Goal: Task Accomplishment & Management: Use online tool/utility

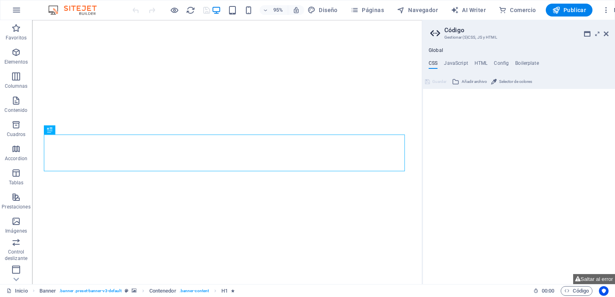
type textarea "/*------------------------------------*\"
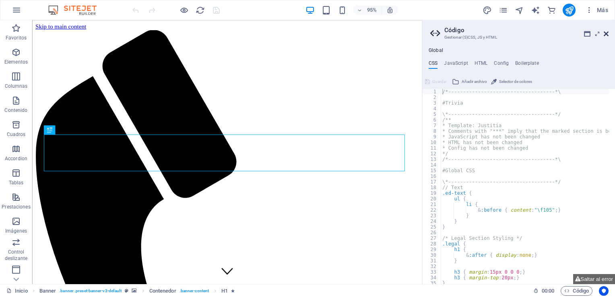
click at [607, 33] on icon at bounding box center [606, 34] width 5 height 6
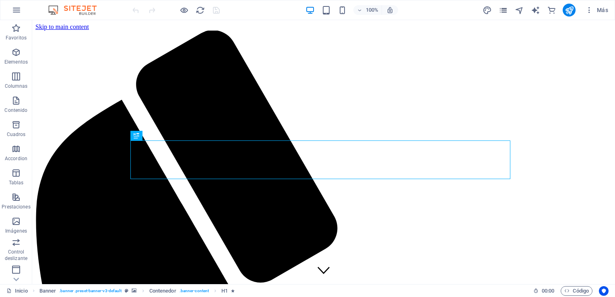
click at [504, 12] on icon "pages" at bounding box center [503, 10] width 9 height 9
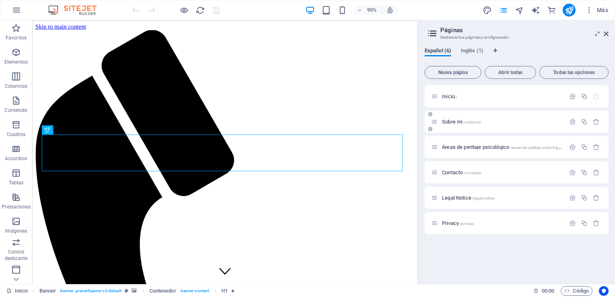
click at [454, 118] on div "Sobre mi /sobre-mi" at bounding box center [498, 121] width 134 height 9
click at [452, 121] on span "Sobre mi /sobre-mi" at bounding box center [461, 122] width 39 height 6
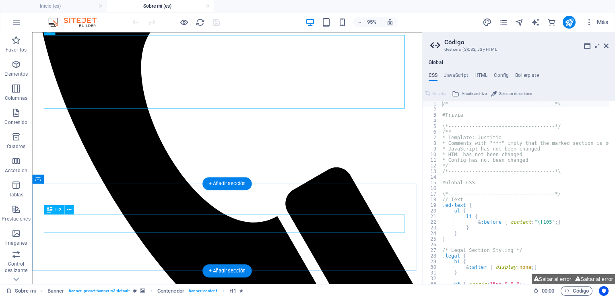
scroll to position [238, 0]
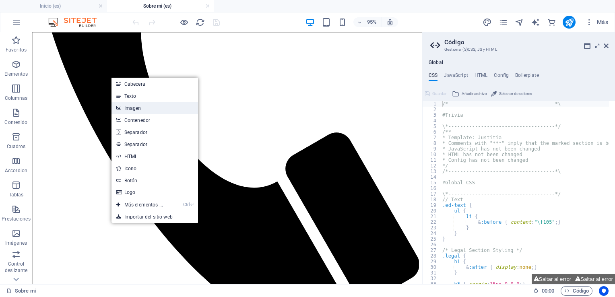
click at [155, 105] on link "Imagen" at bounding box center [155, 108] width 87 height 12
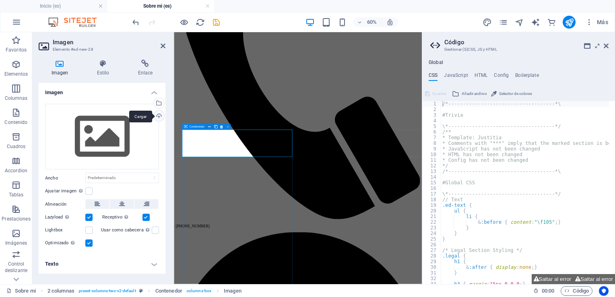
click at [161, 116] on div "Cargar" at bounding box center [158, 117] width 12 height 12
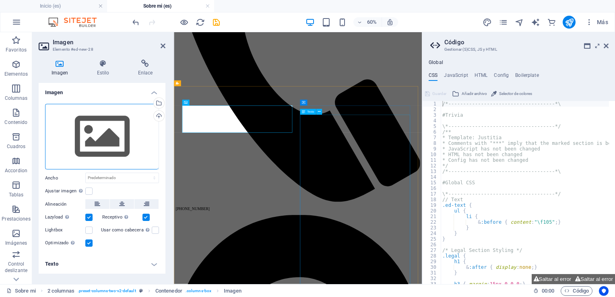
scroll to position [279, 0]
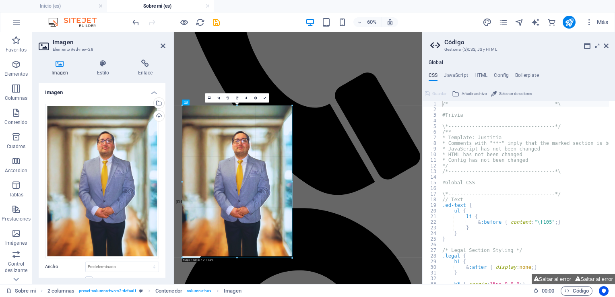
drag, startPoint x: 237, startPoint y: 256, endPoint x: 130, endPoint y: 377, distance: 161.7
type input "452"
select select "px"
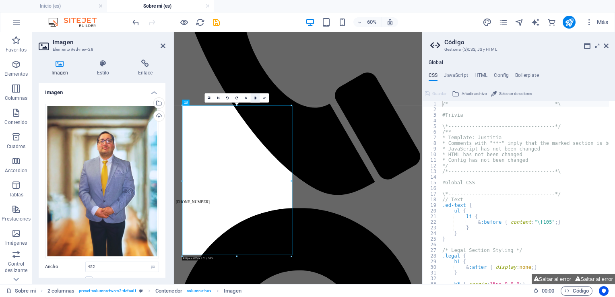
click at [257, 100] on link at bounding box center [254, 97] width 9 height 9
click at [254, 99] on icon at bounding box center [255, 98] width 2 height 3
click at [245, 99] on link at bounding box center [245, 97] width 9 height 9
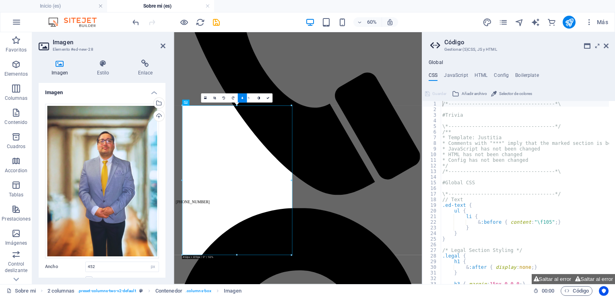
click at [245, 99] on link at bounding box center [241, 97] width 9 height 9
click at [261, 98] on link at bounding box center [264, 97] width 9 height 9
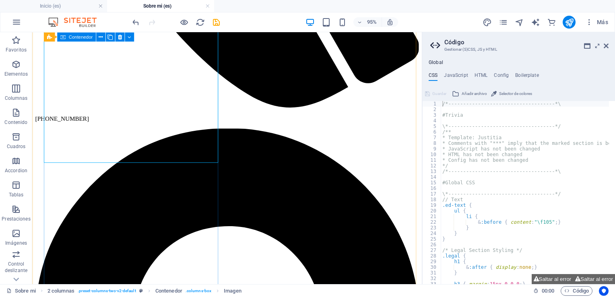
scroll to position [520, 0]
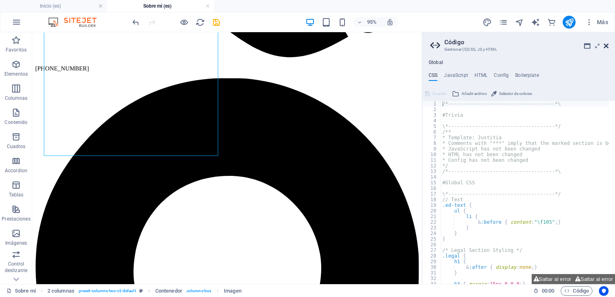
click at [607, 45] on icon at bounding box center [606, 46] width 5 height 6
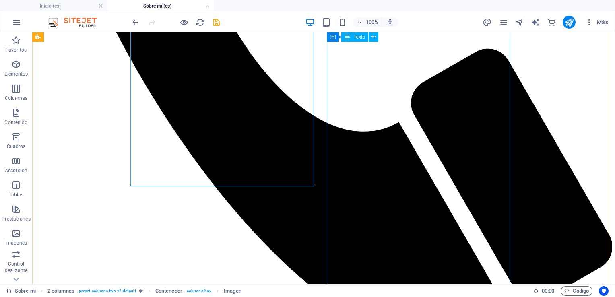
scroll to position [399, 0]
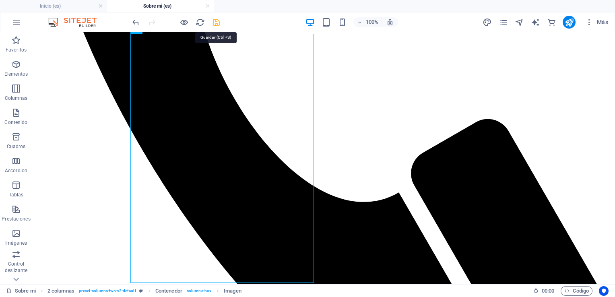
click at [219, 20] on icon "save" at bounding box center [216, 22] width 9 height 9
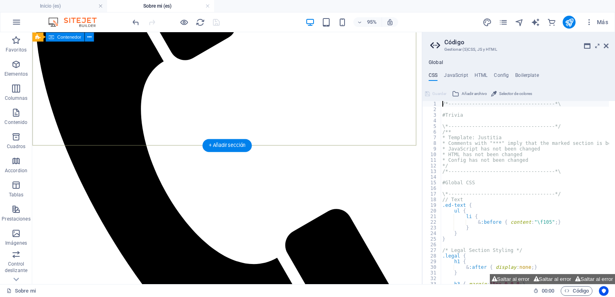
scroll to position [158, 0]
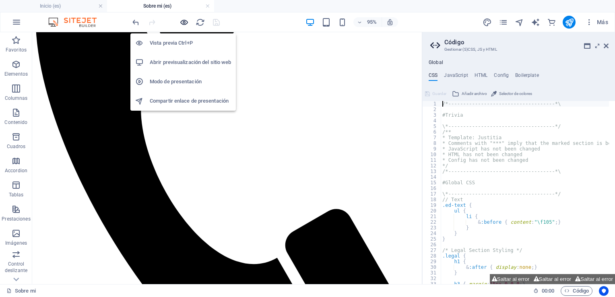
click at [185, 23] on icon "button" at bounding box center [184, 22] width 9 height 9
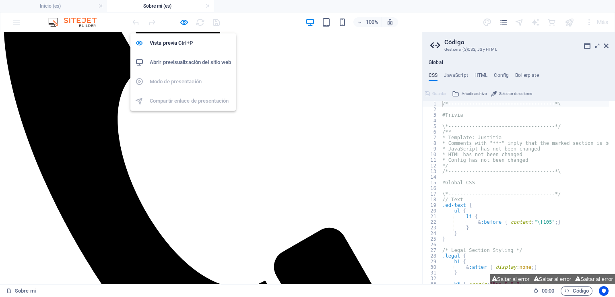
click at [199, 62] on h6 "Abrir previsualización del sitio web" at bounding box center [190, 63] width 81 height 10
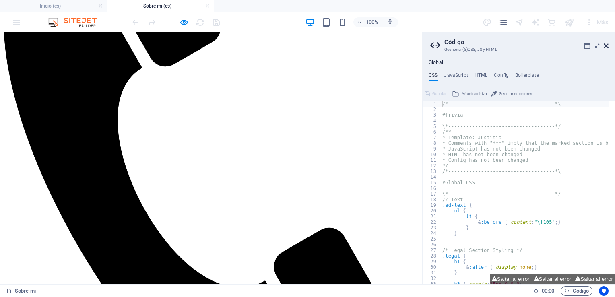
click at [604, 44] on icon at bounding box center [606, 46] width 5 height 6
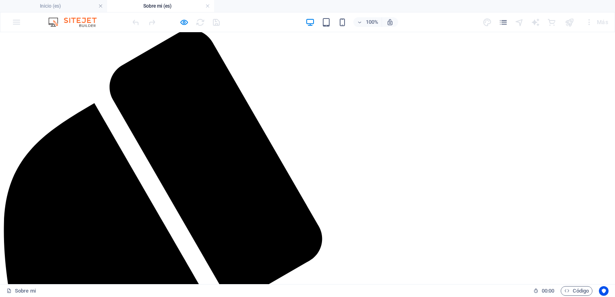
scroll to position [0, 0]
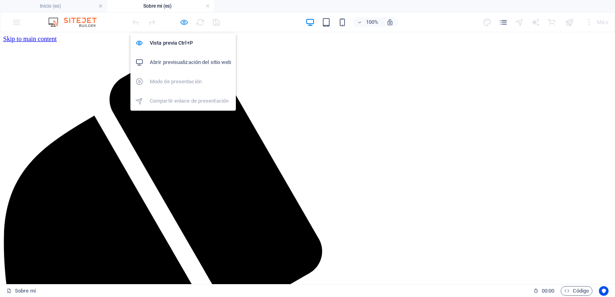
click at [180, 21] on icon "button" at bounding box center [184, 22] width 9 height 9
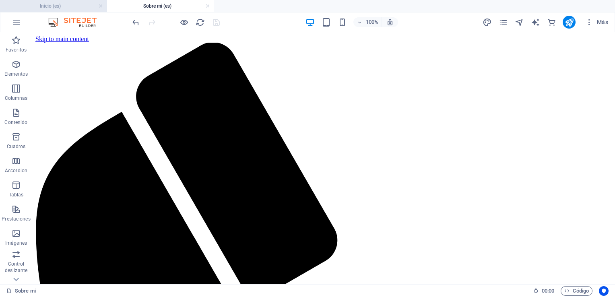
click at [68, 10] on h4 "Inicio (es)" at bounding box center [53, 6] width 107 height 9
click at [216, 25] on div at bounding box center [176, 22] width 90 height 13
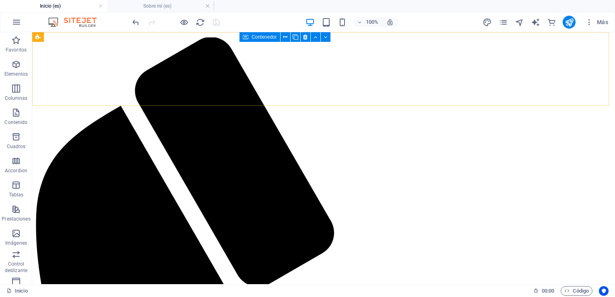
scroll to position [2164, 0]
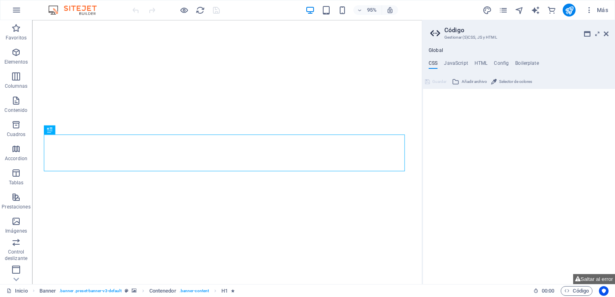
type textarea "/*------------------------------------*\"
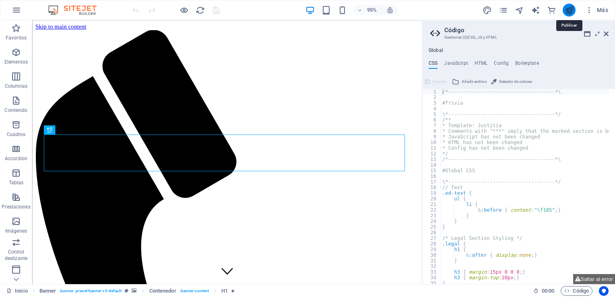
click at [568, 9] on icon "publish" at bounding box center [569, 10] width 9 height 9
